Goal: Task Accomplishment & Management: Use online tool/utility

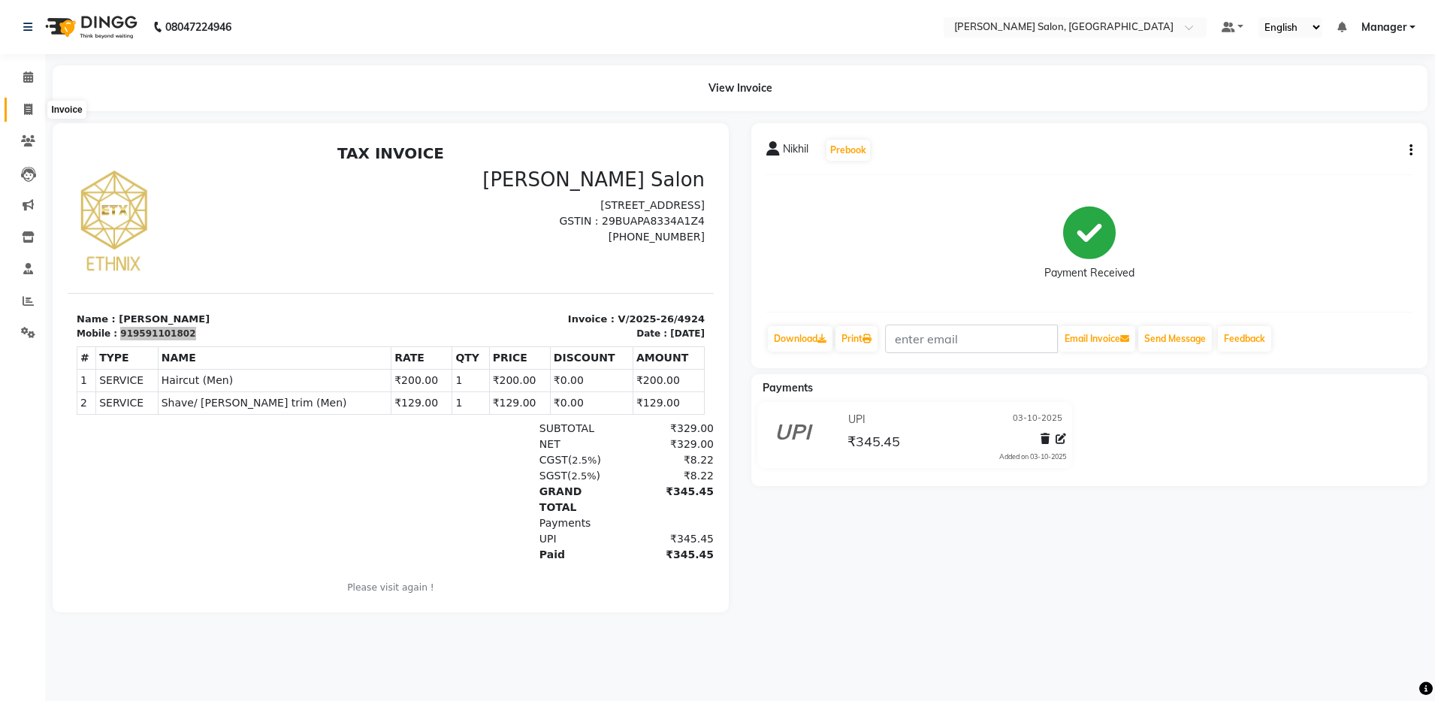
click at [36, 110] on span at bounding box center [28, 109] width 26 height 17
select select "service"
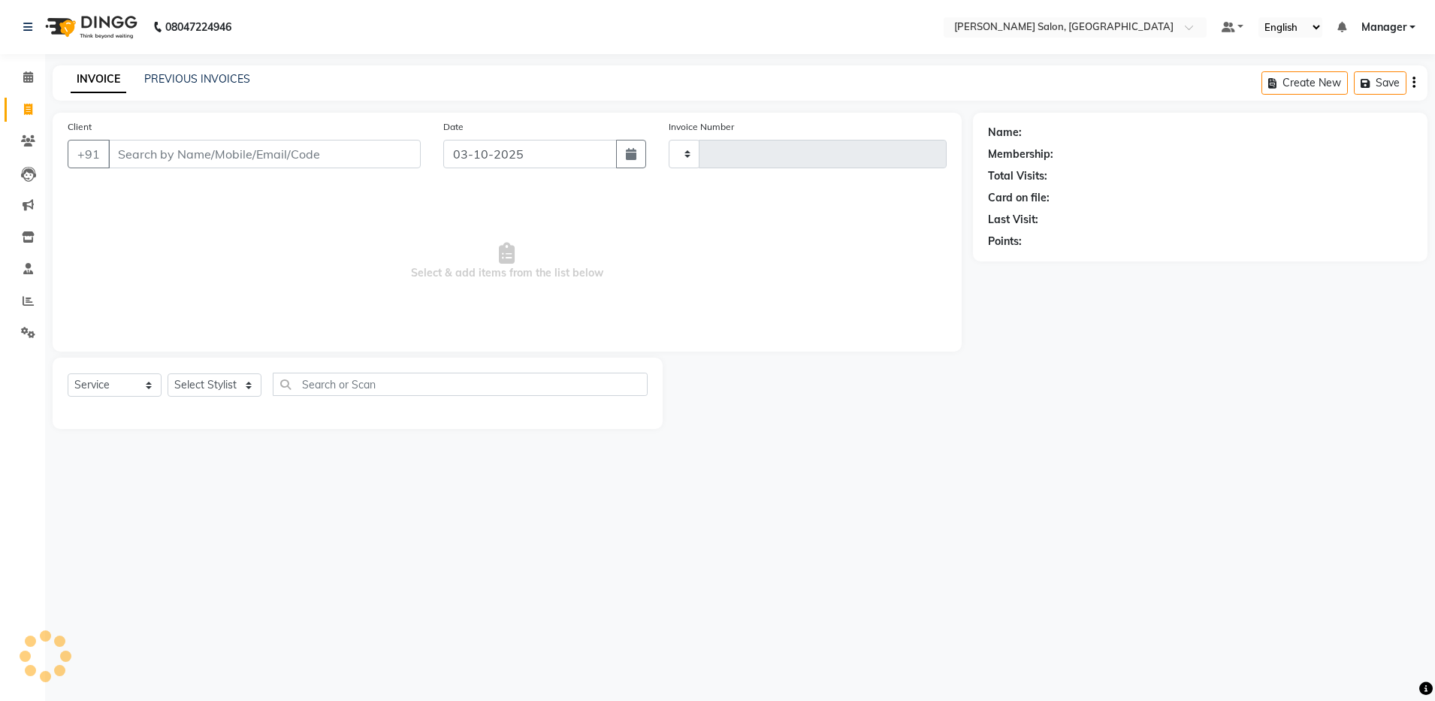
type input "4927"
select select "4781"
click at [166, 86] on div "PREVIOUS INVOICES" at bounding box center [197, 79] width 106 height 16
click at [176, 76] on link "PREVIOUS INVOICES" at bounding box center [197, 79] width 106 height 14
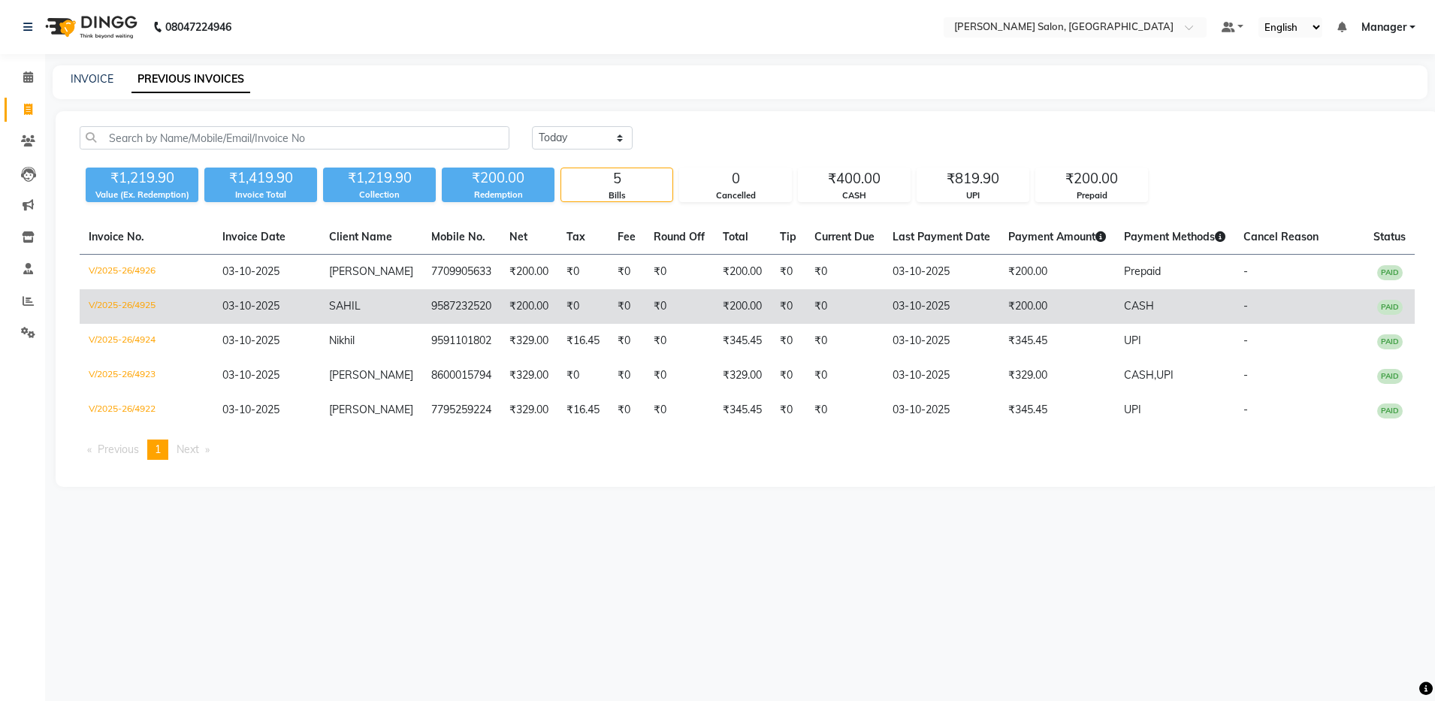
click at [397, 300] on td "SAHIL" at bounding box center [371, 306] width 102 height 35
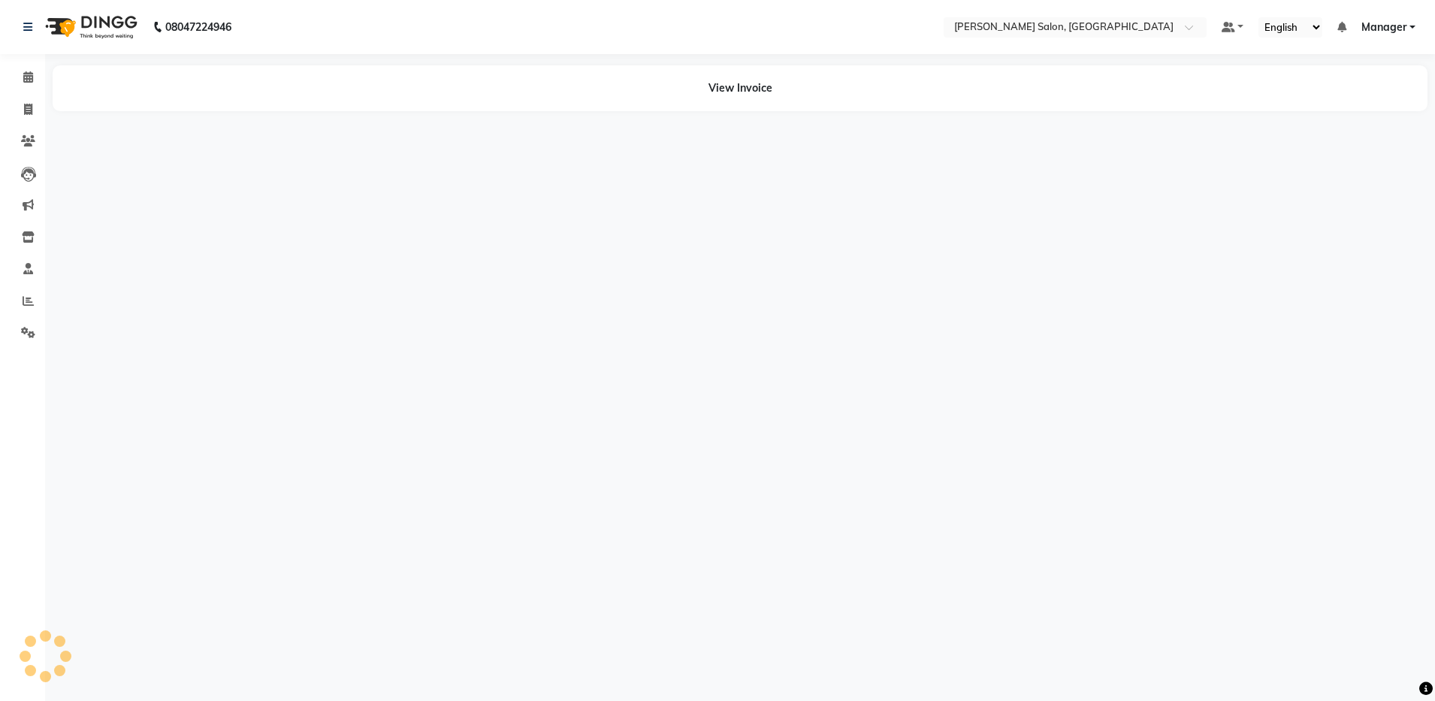
select select "en"
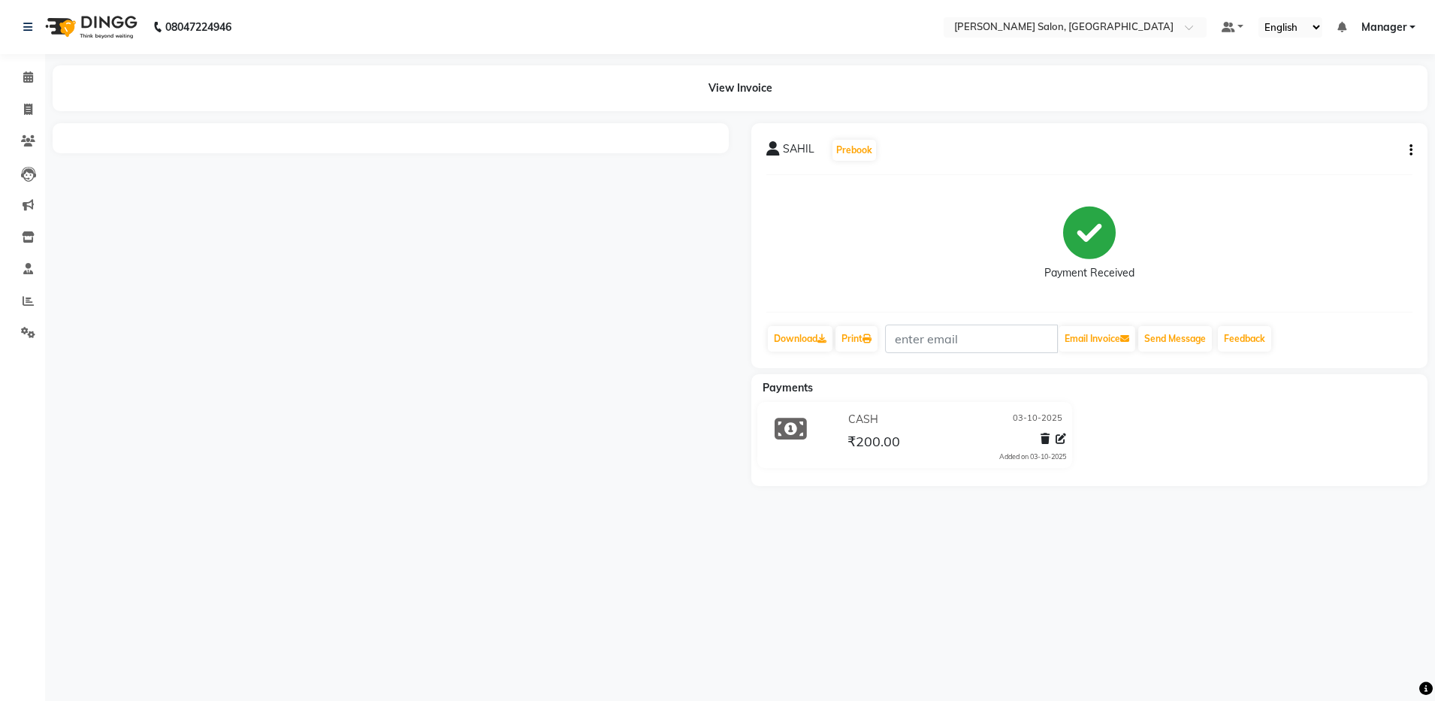
click at [315, 265] on div at bounding box center [390, 304] width 699 height 363
click at [27, 102] on span at bounding box center [28, 109] width 26 height 17
select select "service"
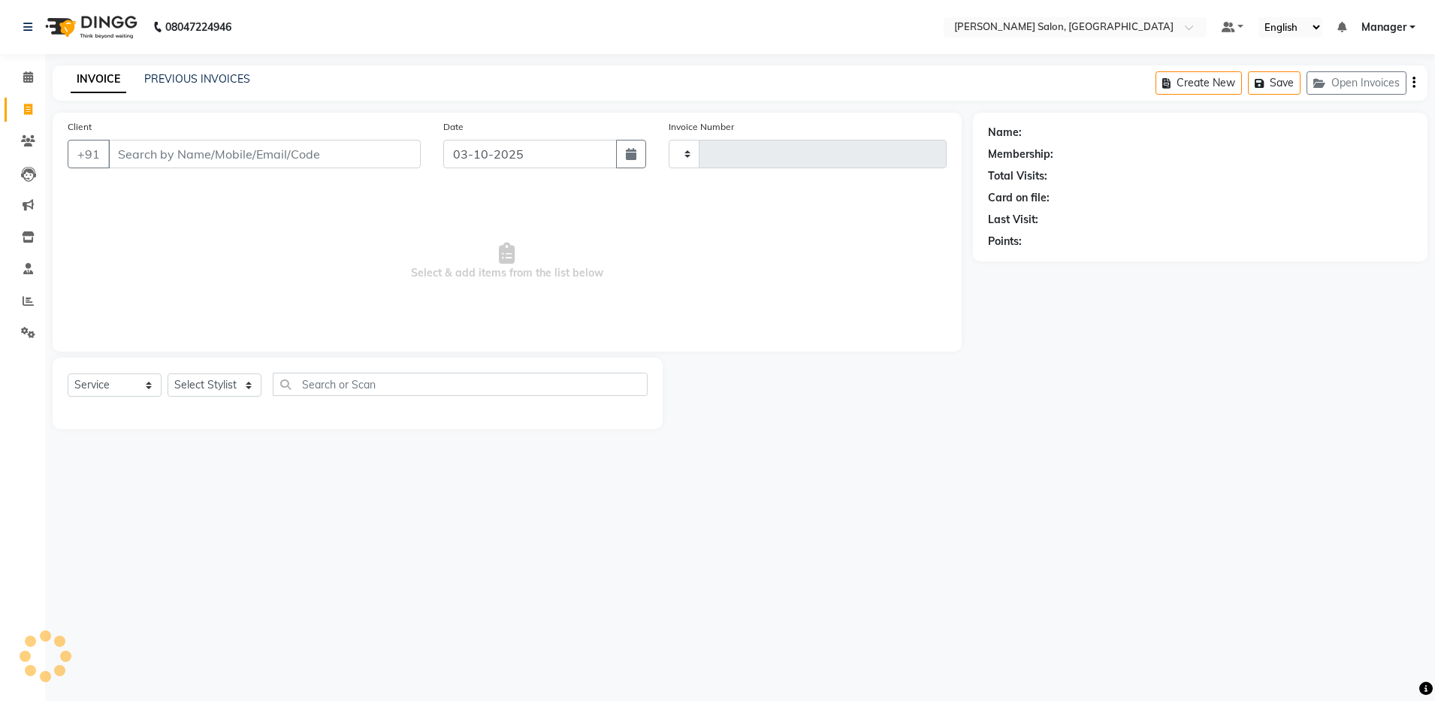
type input "4927"
select select "4781"
click at [187, 86] on div "PREVIOUS INVOICES" at bounding box center [197, 79] width 106 height 16
click at [197, 77] on link "PREVIOUS INVOICES" at bounding box center [197, 79] width 106 height 14
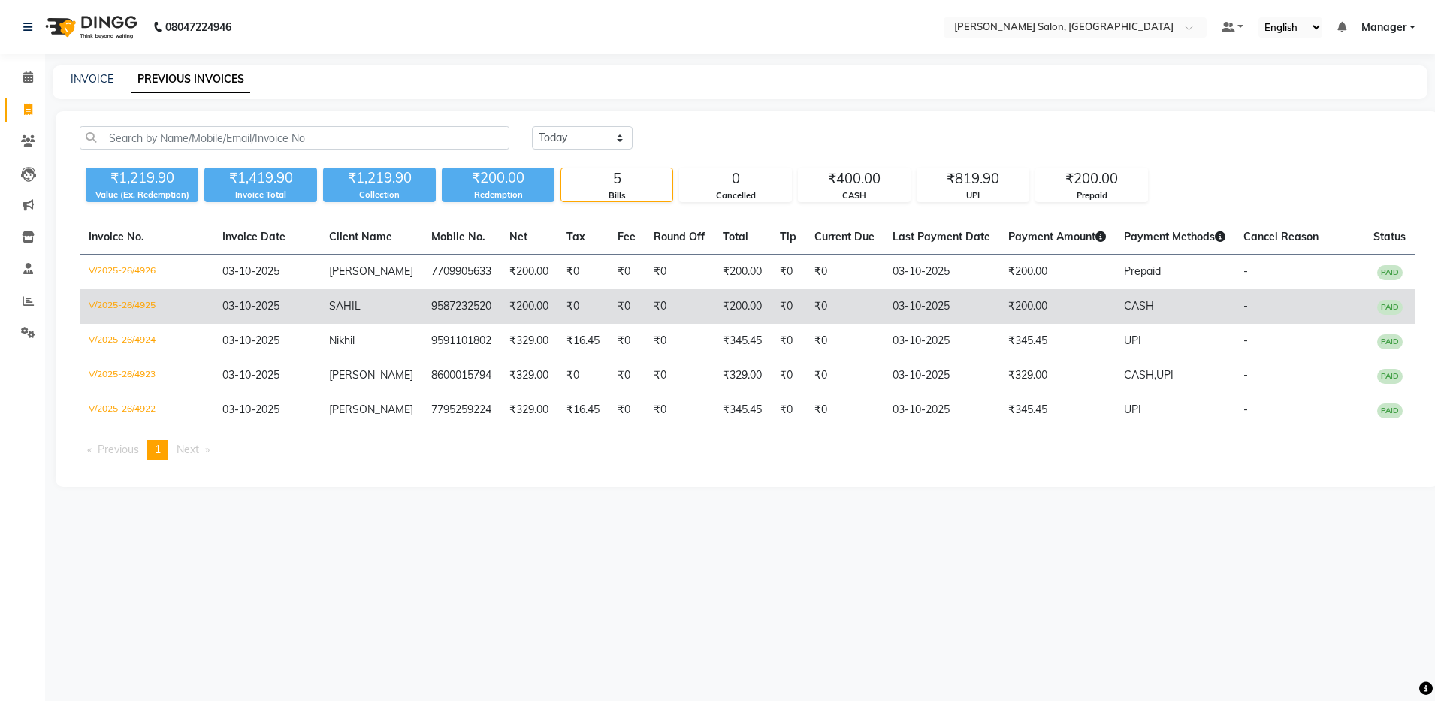
click at [403, 303] on td "SAHIL" at bounding box center [371, 306] width 102 height 35
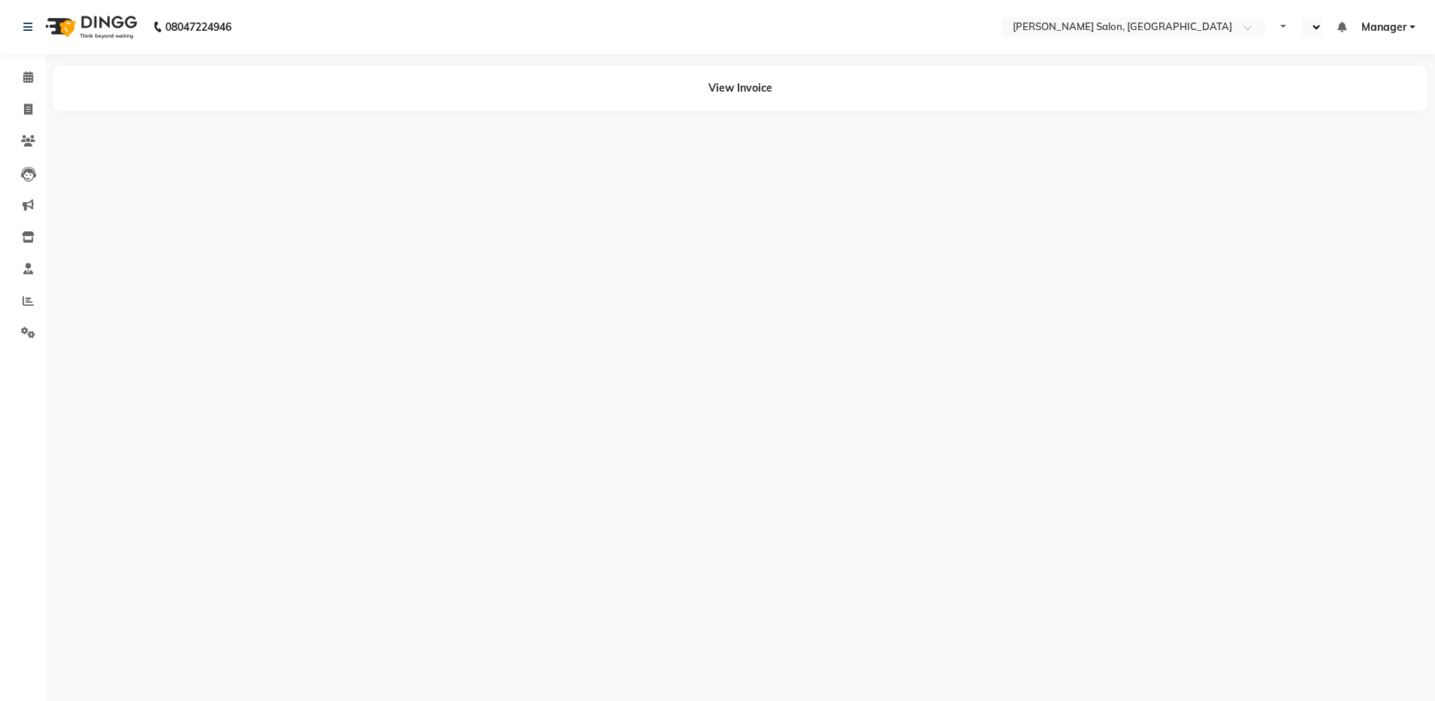
select select "en"
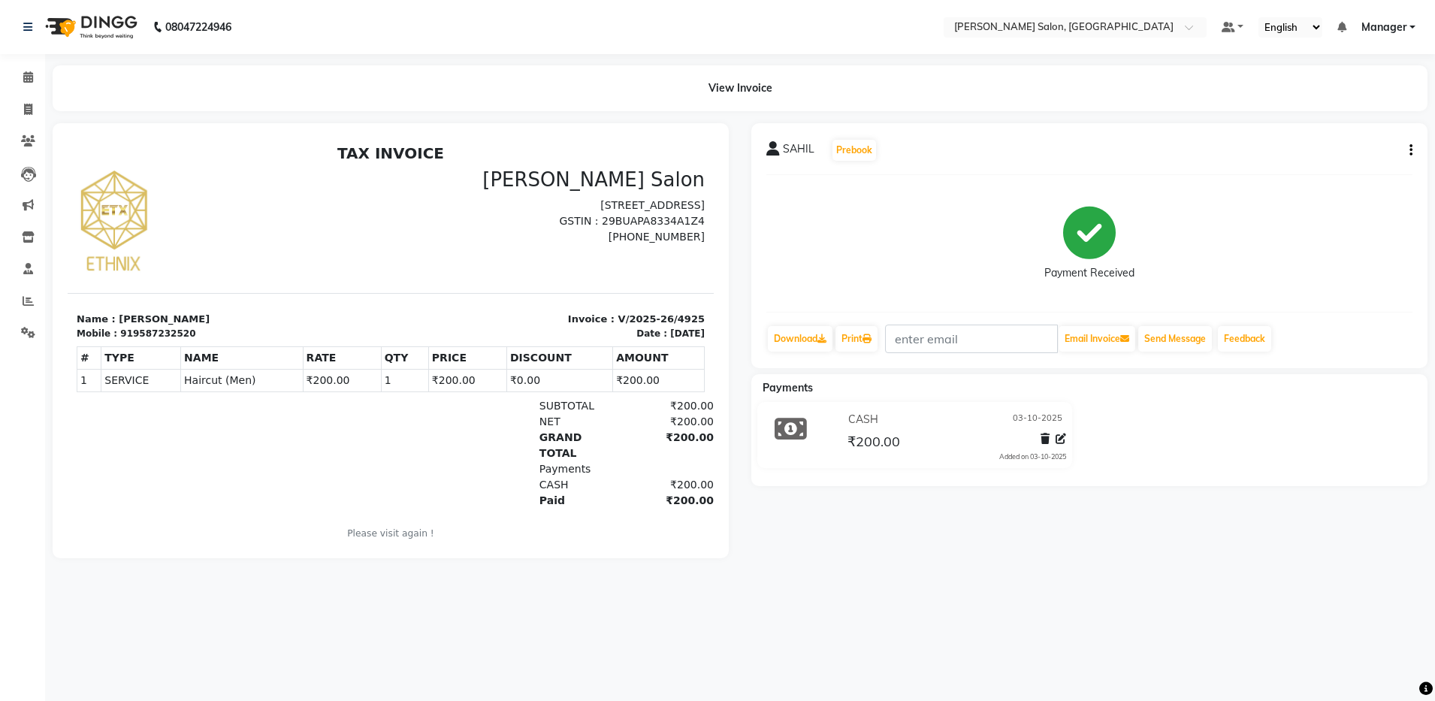
click at [123, 334] on div "919587232520" at bounding box center [157, 334] width 75 height 14
click at [123, 333] on div "919587232520" at bounding box center [157, 334] width 75 height 14
copy div "919587232520"
